Goal: Find specific page/section: Find specific page/section

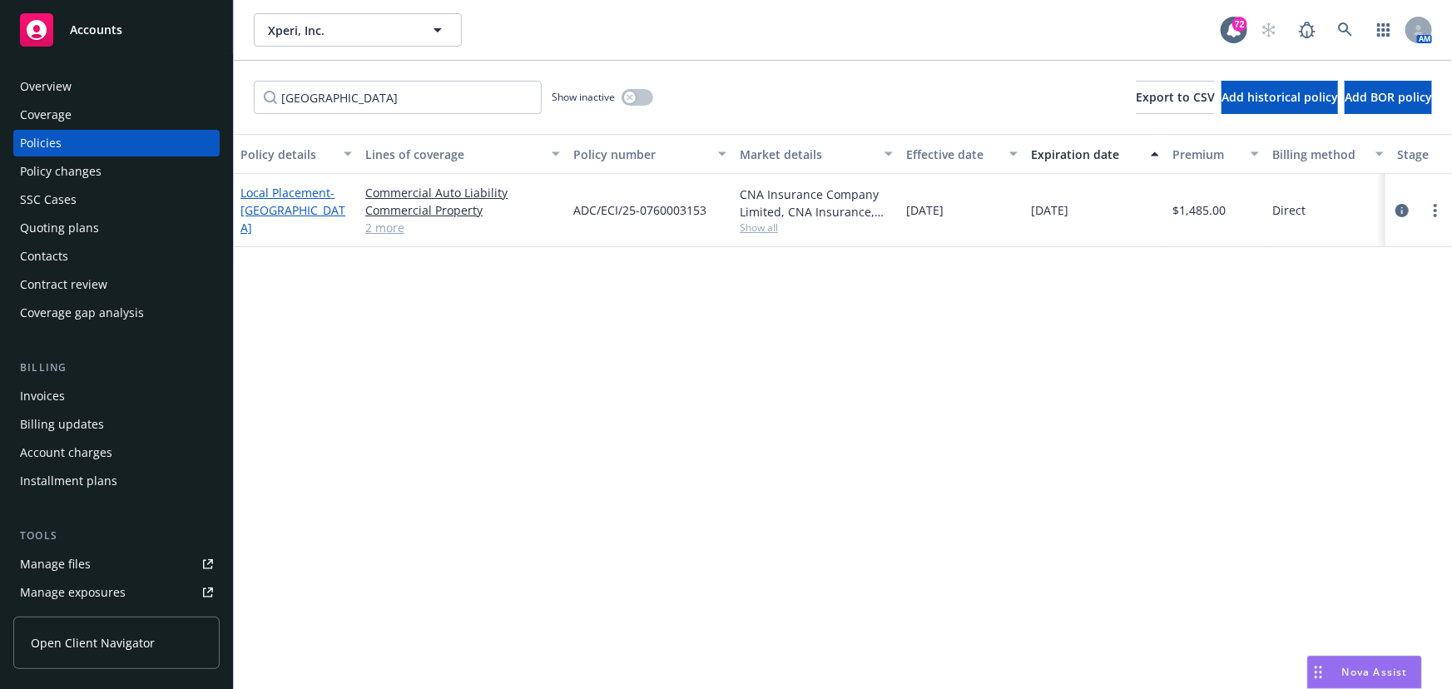
click at [275, 210] on span "- [GEOGRAPHIC_DATA]" at bounding box center [292, 210] width 105 height 51
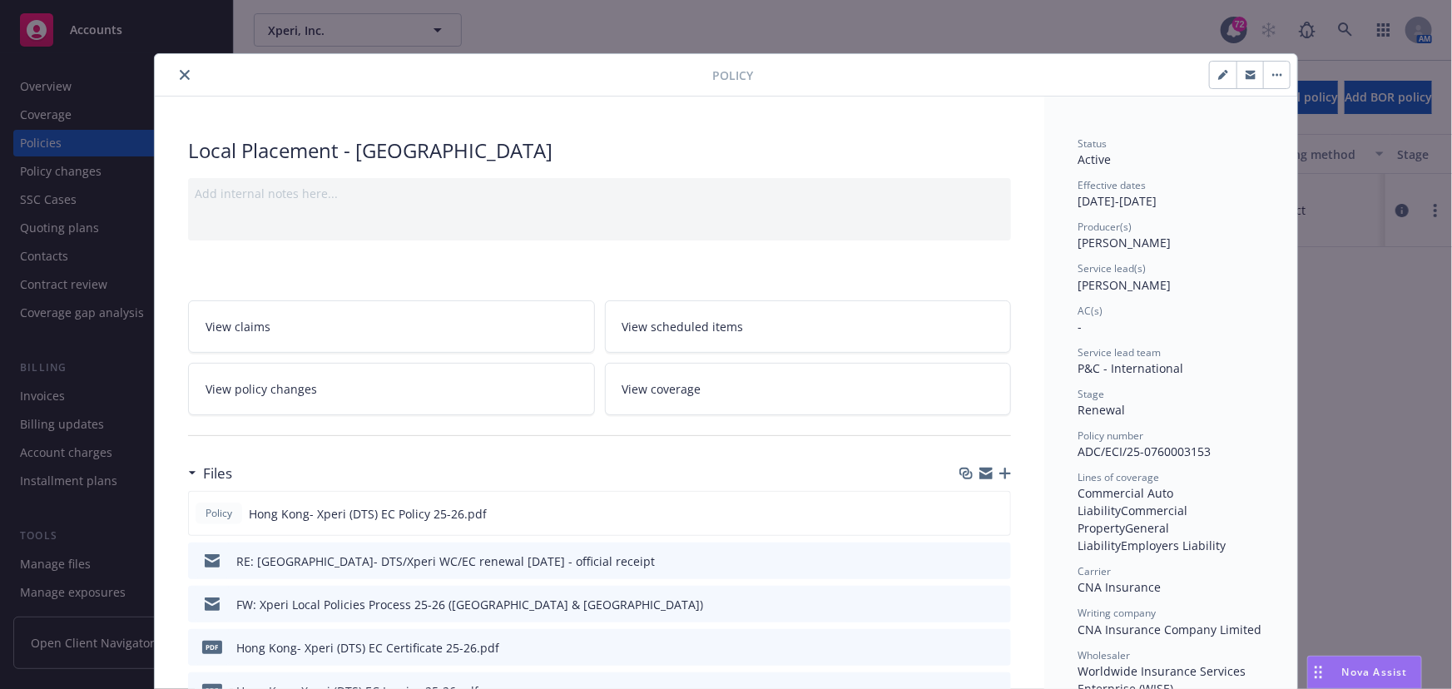
click at [180, 77] on icon "close" at bounding box center [185, 75] width 10 height 10
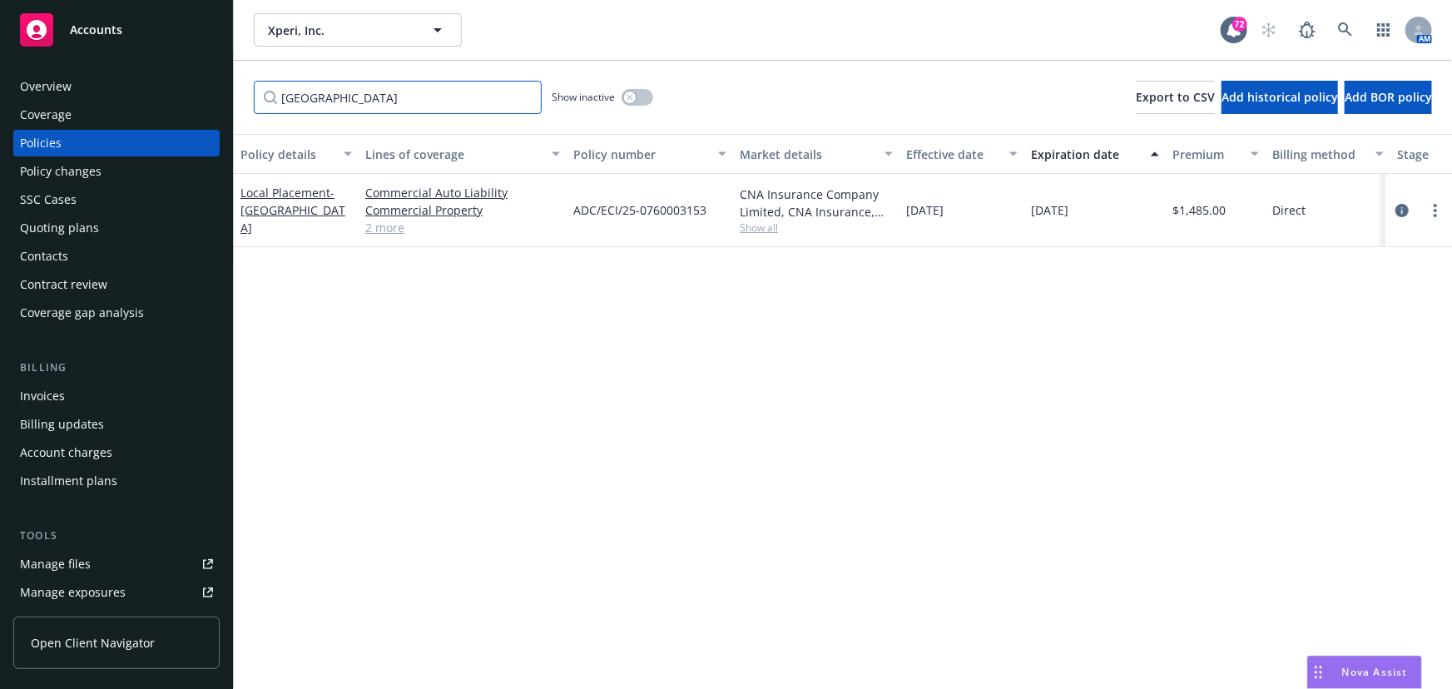
click at [312, 98] on input "[GEOGRAPHIC_DATA]" at bounding box center [398, 97] width 288 height 33
click at [348, 91] on input "[GEOGRAPHIC_DATA]" at bounding box center [398, 97] width 288 height 33
drag, startPoint x: 334, startPoint y: 91, endPoint x: 234, endPoint y: 99, distance: 100.2
click at [234, 99] on div "hong kong Show inactive Export to CSV Add historical policy Add BOR policy" at bounding box center [843, 97] width 1218 height 73
type input "[GEOGRAPHIC_DATA]"
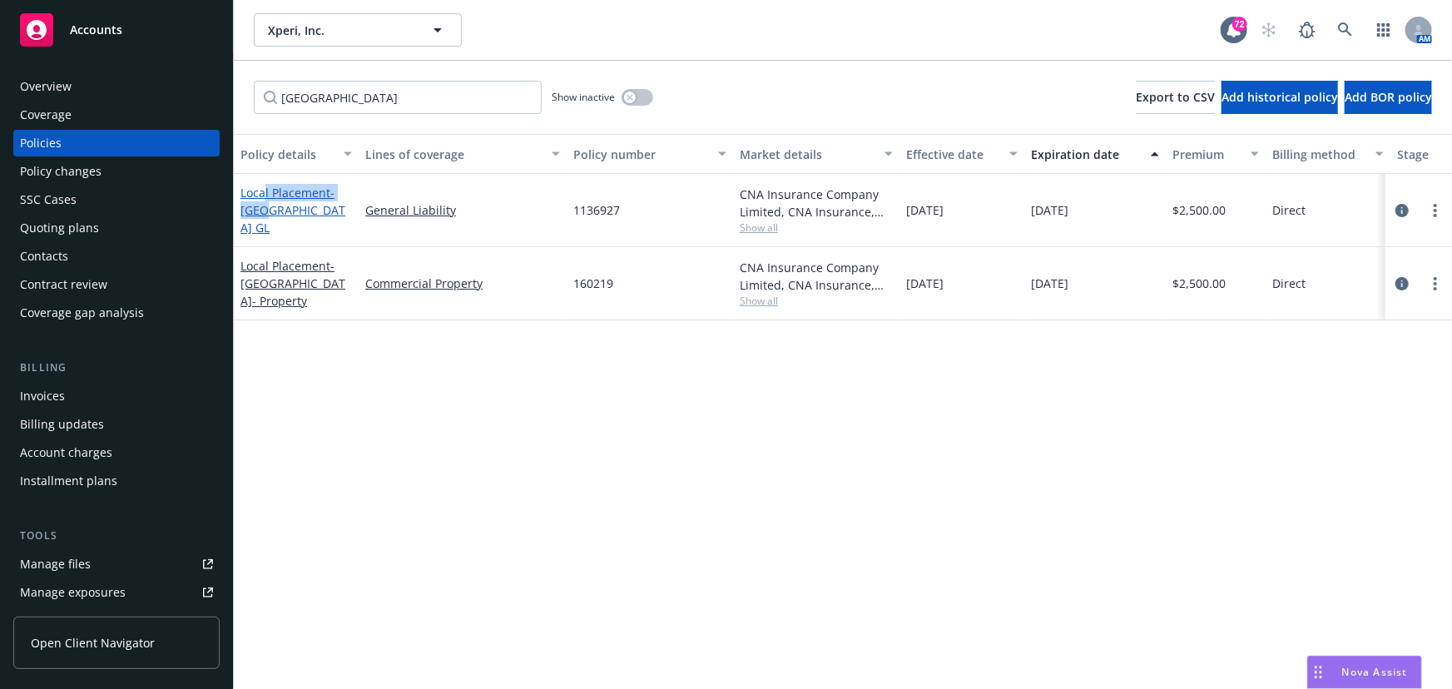
click at [263, 209] on div "Local Placement - [GEOGRAPHIC_DATA] GL" at bounding box center [295, 210] width 111 height 52
click at [289, 194] on link "Local Placement - [GEOGRAPHIC_DATA] GL" at bounding box center [292, 210] width 105 height 51
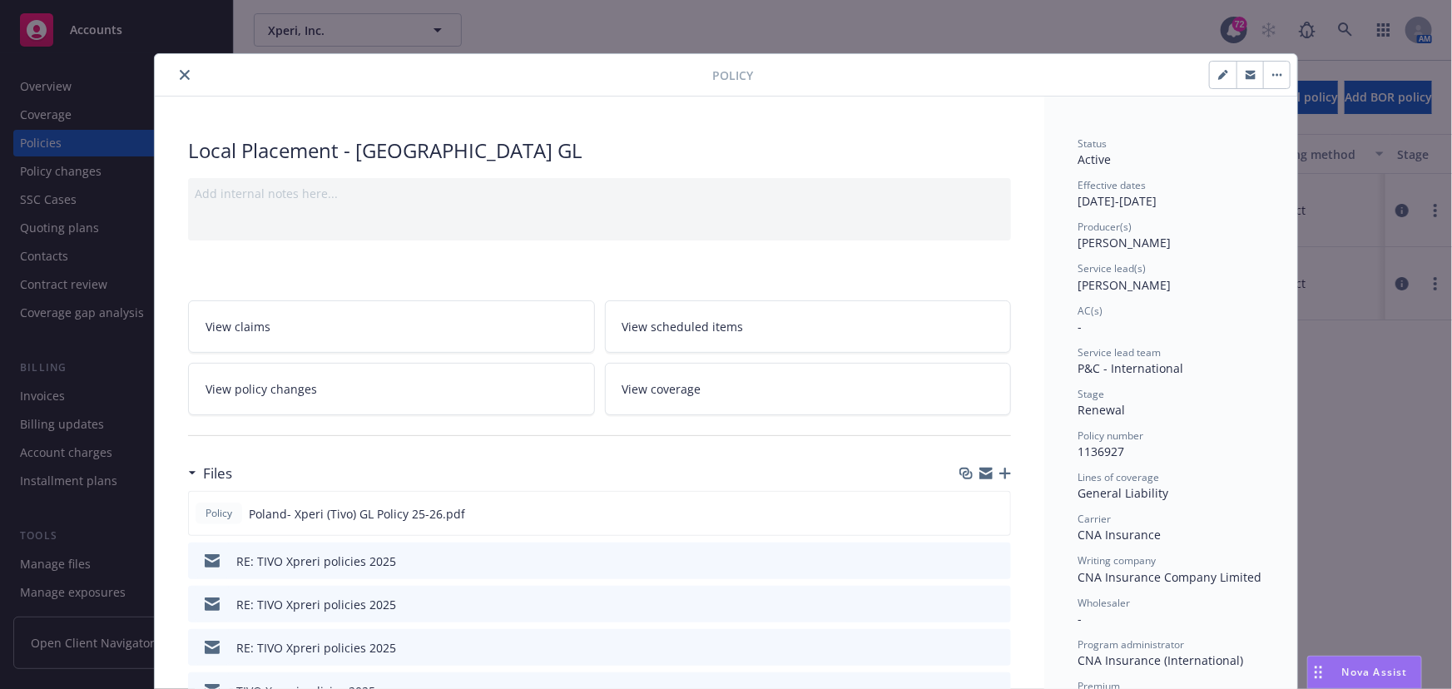
click at [180, 77] on icon "close" at bounding box center [185, 75] width 10 height 10
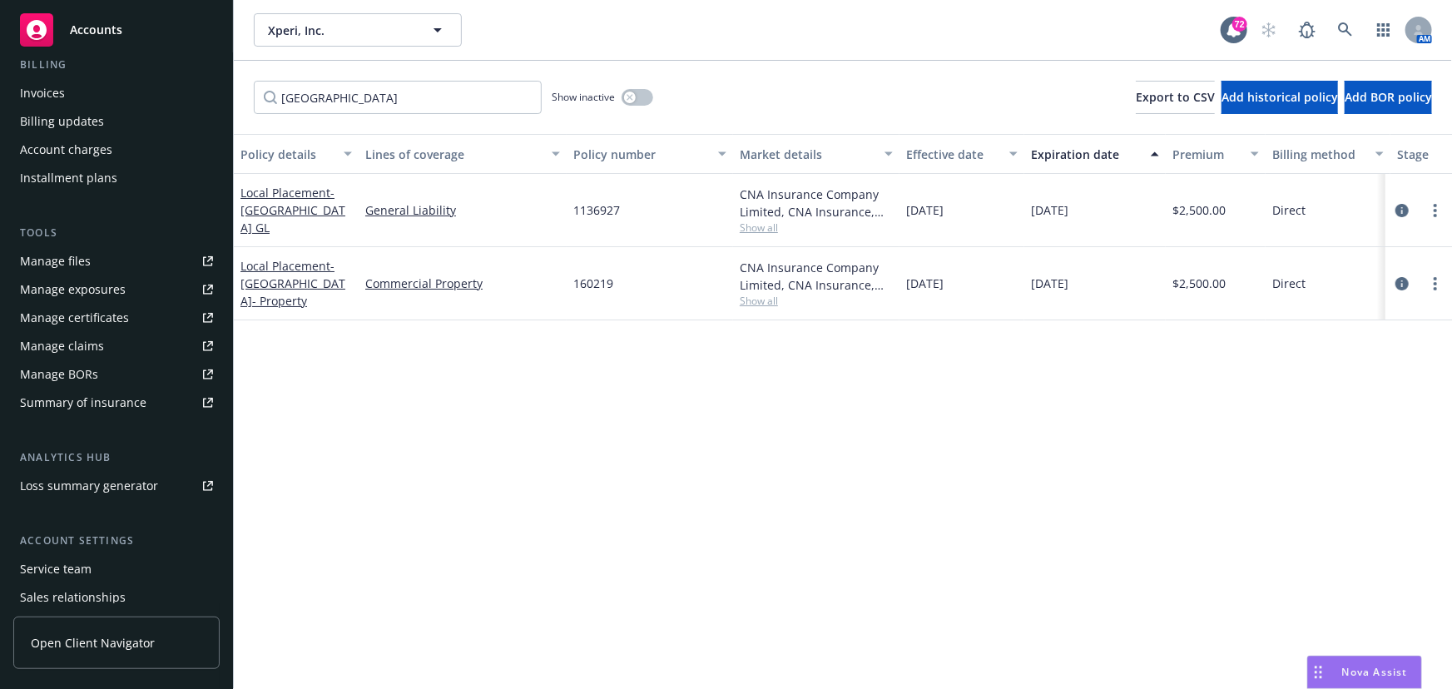
scroll to position [167, 0]
